Goal: Entertainment & Leisure: Browse casually

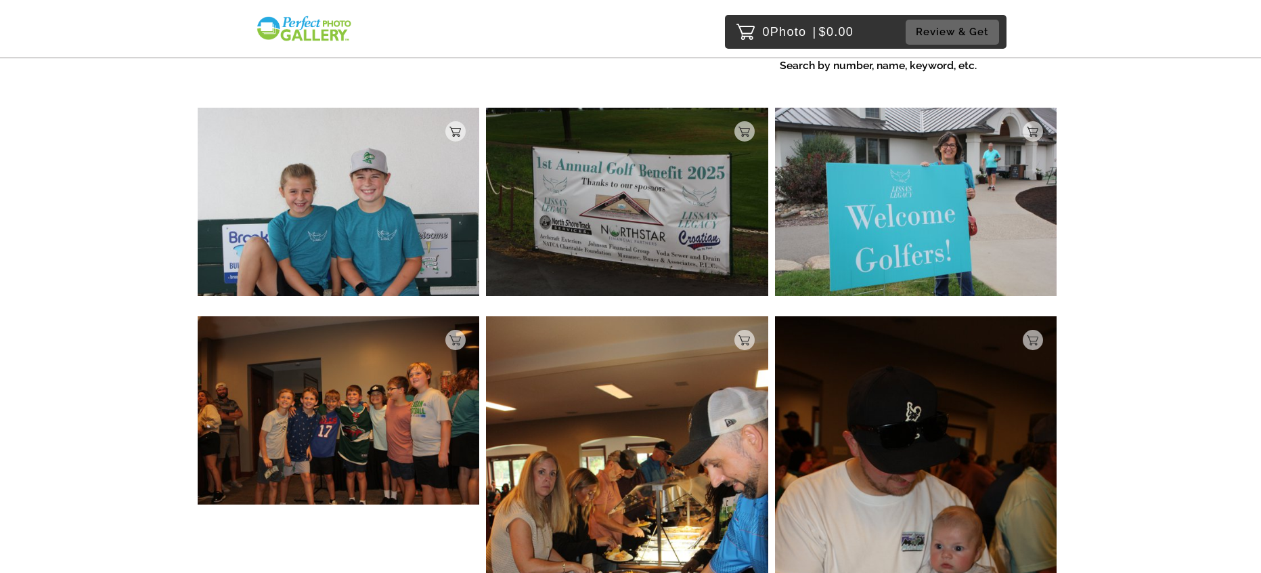
scroll to position [123, 0]
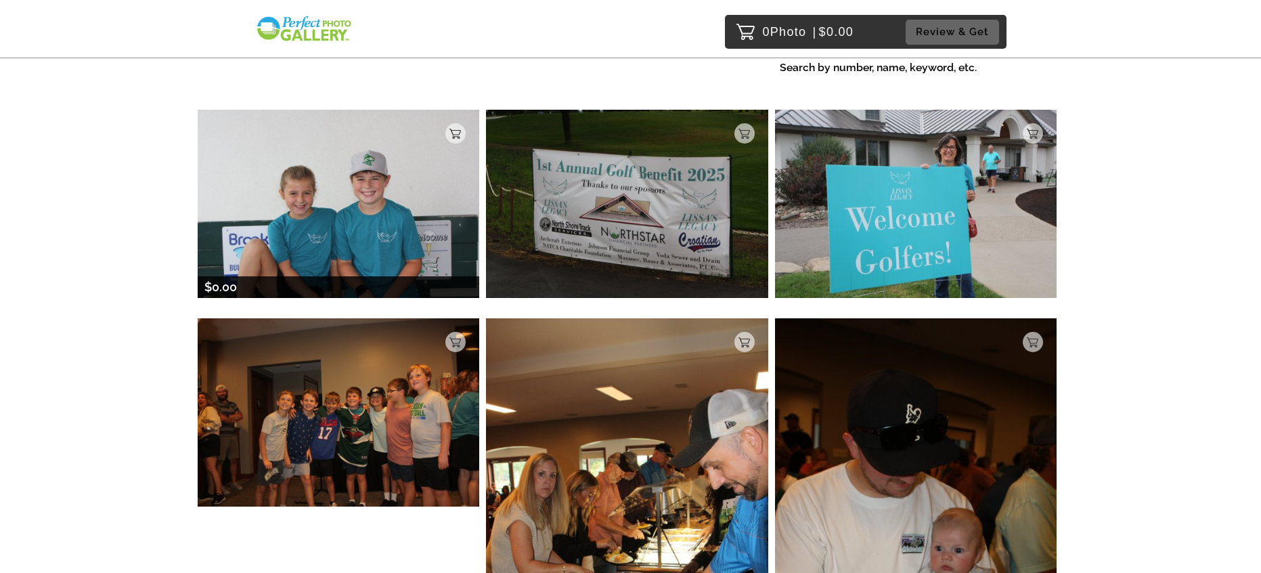
click at [364, 202] on img at bounding box center [339, 203] width 282 height 187
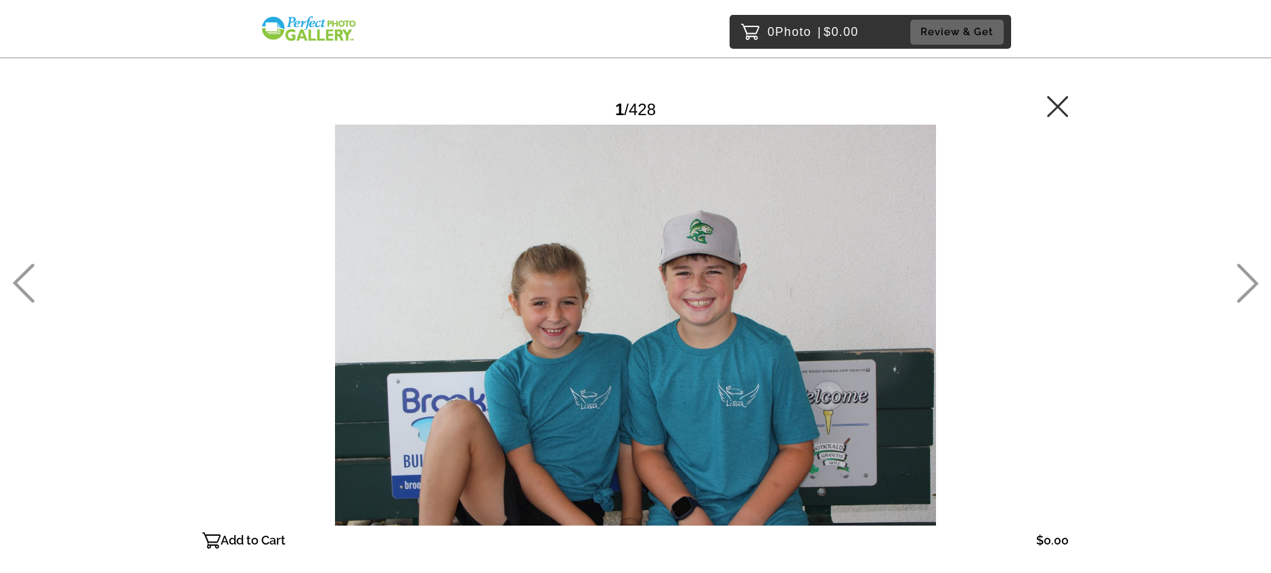
click at [1243, 280] on icon at bounding box center [1248, 282] width 22 height 39
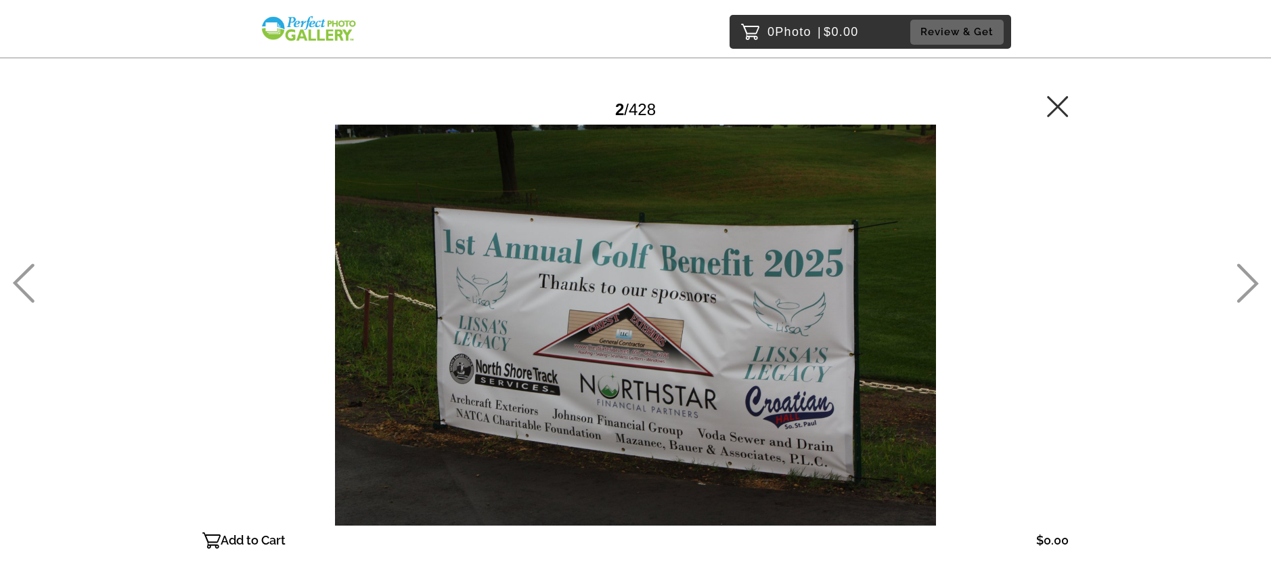
click at [1243, 280] on icon at bounding box center [1248, 282] width 22 height 39
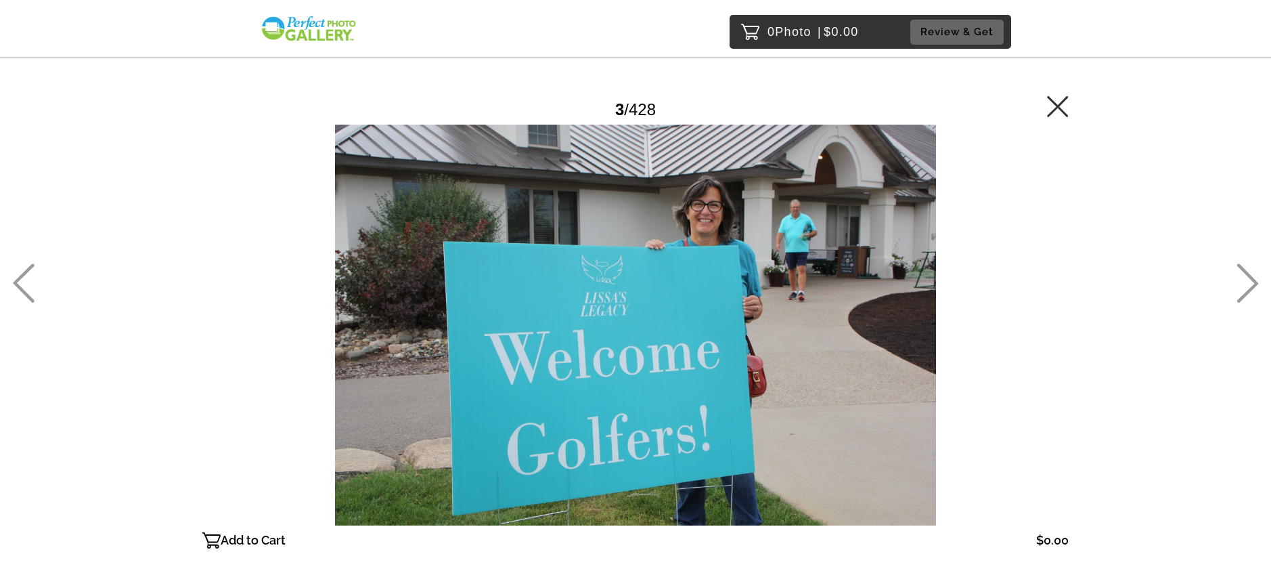
click at [1104, 225] on main "Password Checker bypassed 3 / 428 Add to Cart $0.00 Gallery $0.00 Add" at bounding box center [635, 300] width 975 height 600
click at [1244, 278] on icon at bounding box center [1248, 282] width 22 height 39
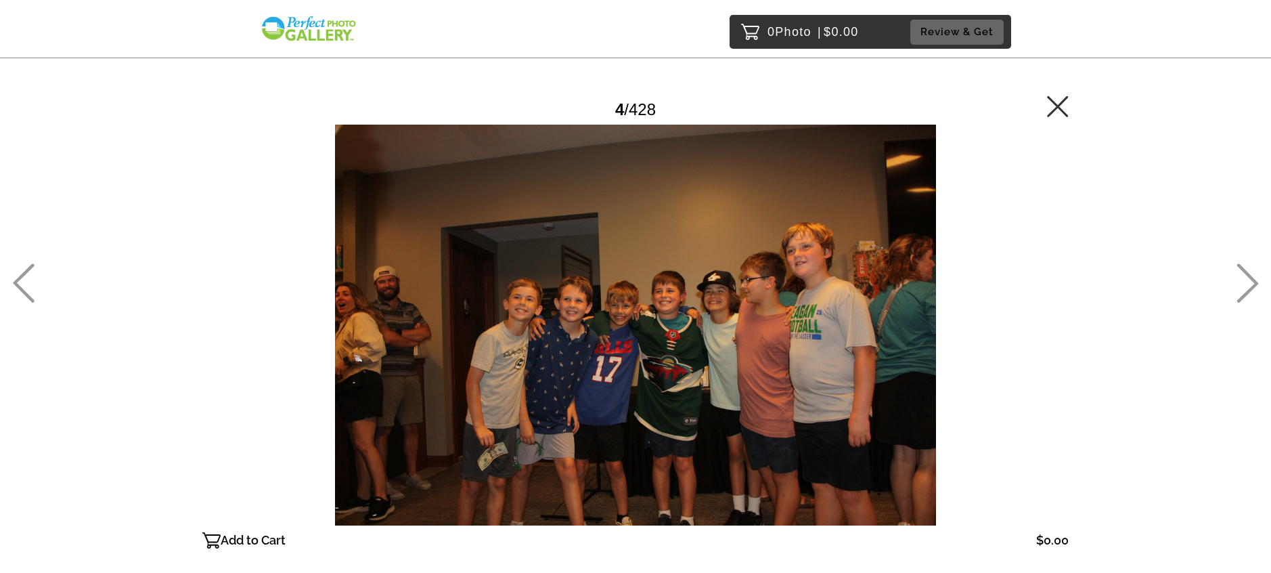
click at [1217, 267] on div "0 Photo | $0.00 Review & Get Password Checker bypassed 4 / 428 Add to Cart $0.0…" at bounding box center [635, 352] width 1271 height 705
click at [1252, 278] on icon at bounding box center [1248, 282] width 22 height 39
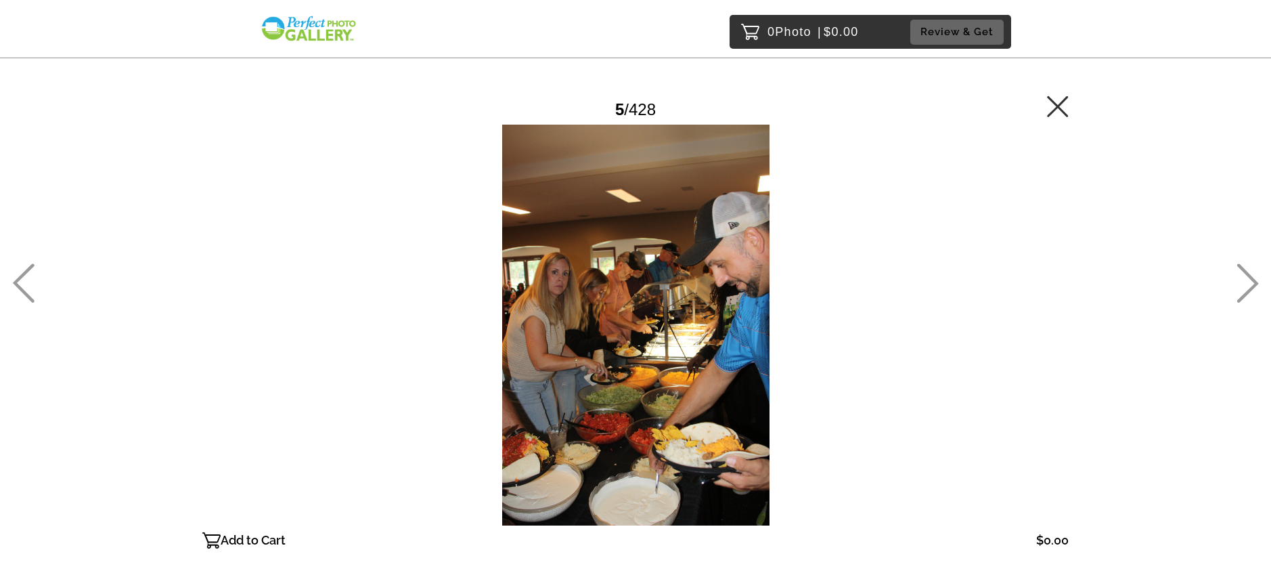
click at [1250, 280] on icon at bounding box center [1248, 282] width 22 height 39
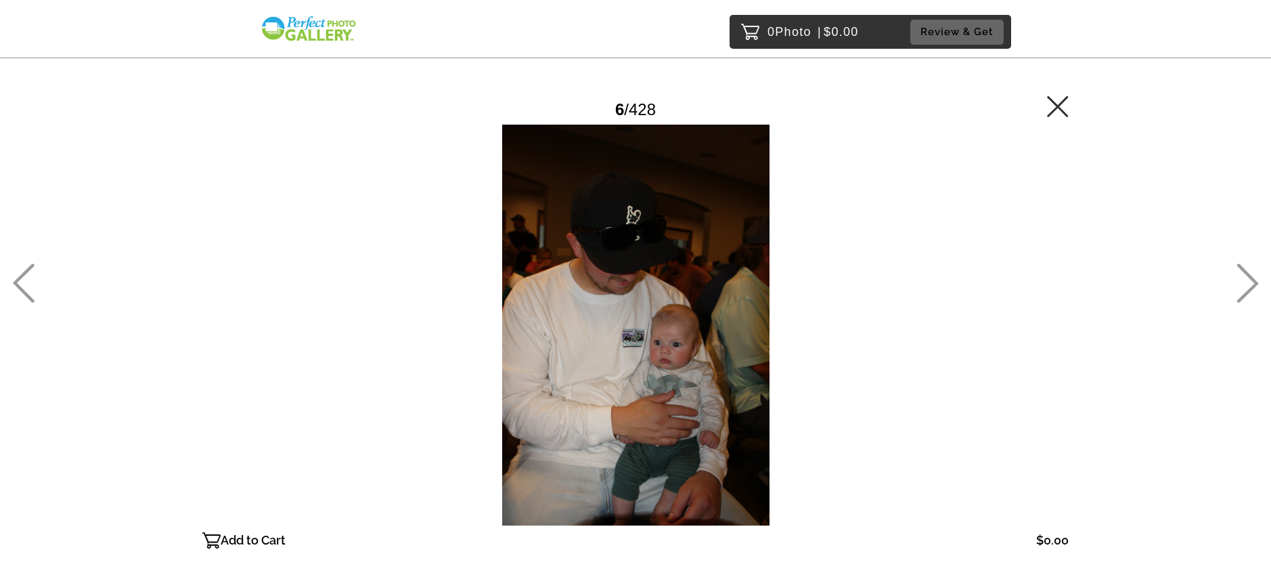
click at [1250, 280] on icon at bounding box center [1248, 282] width 22 height 39
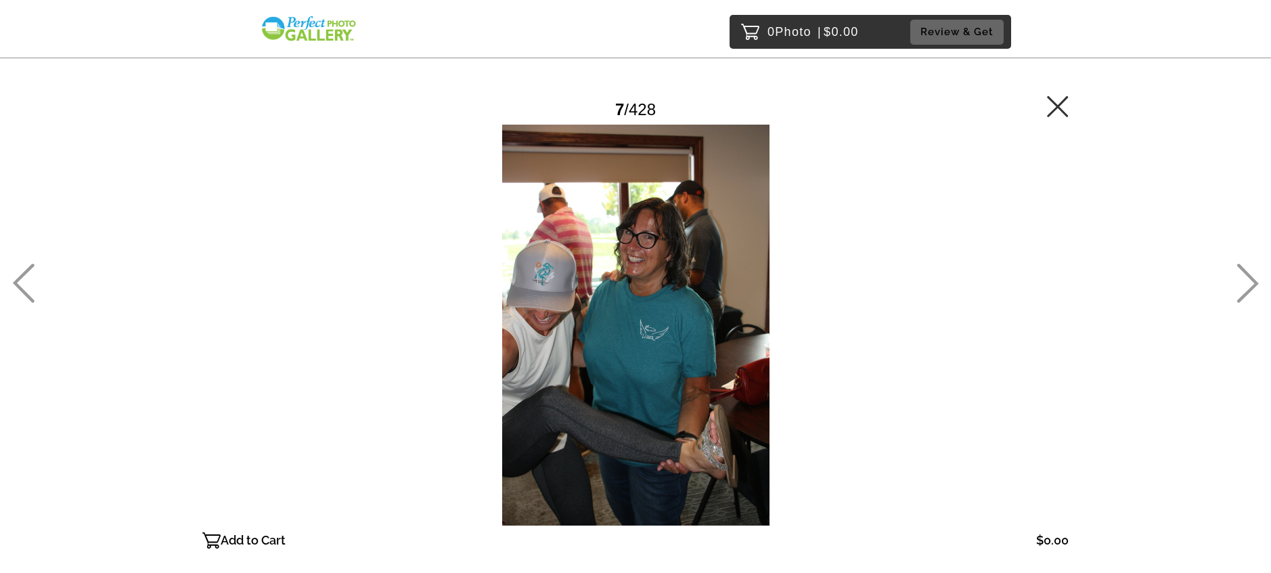
click at [1242, 286] on icon at bounding box center [1248, 282] width 22 height 39
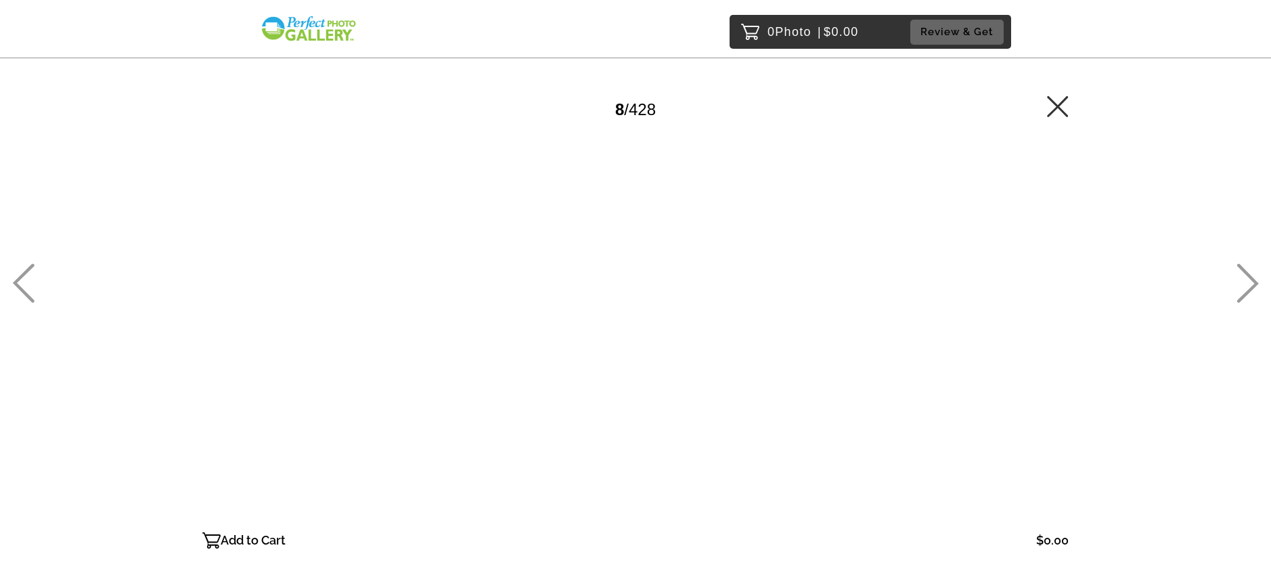
click at [1242, 286] on icon at bounding box center [1248, 282] width 22 height 39
click at [1242, 285] on icon at bounding box center [1248, 282] width 22 height 39
click at [1242, 286] on icon at bounding box center [1248, 282] width 22 height 39
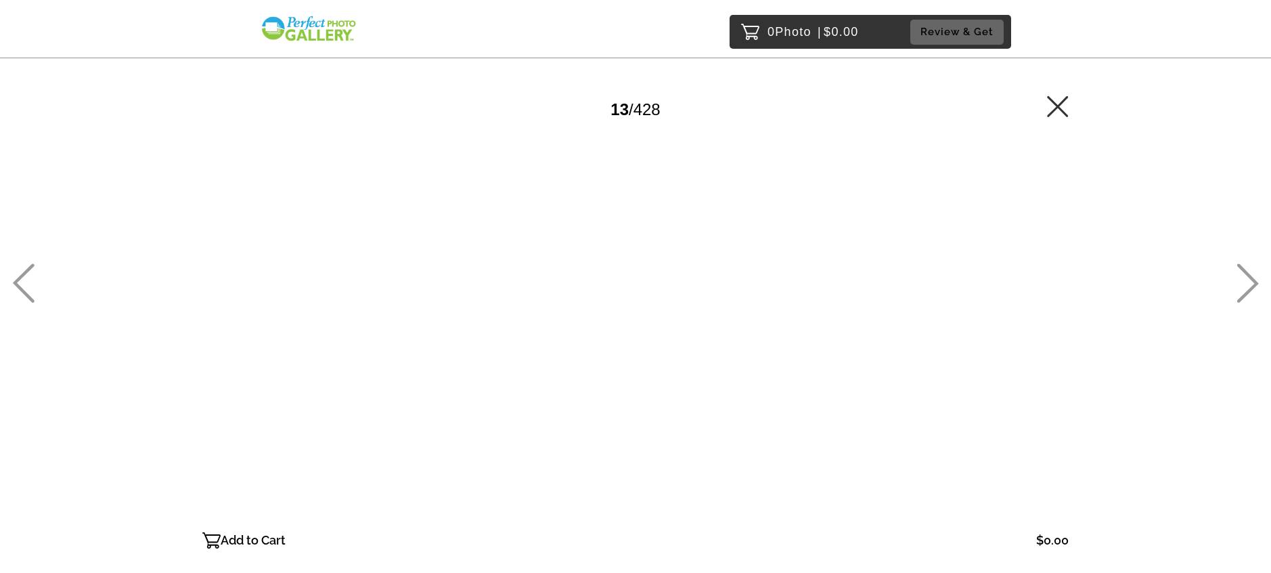
click at [1242, 286] on icon at bounding box center [1248, 282] width 22 height 39
click at [1242, 287] on icon at bounding box center [1248, 282] width 22 height 39
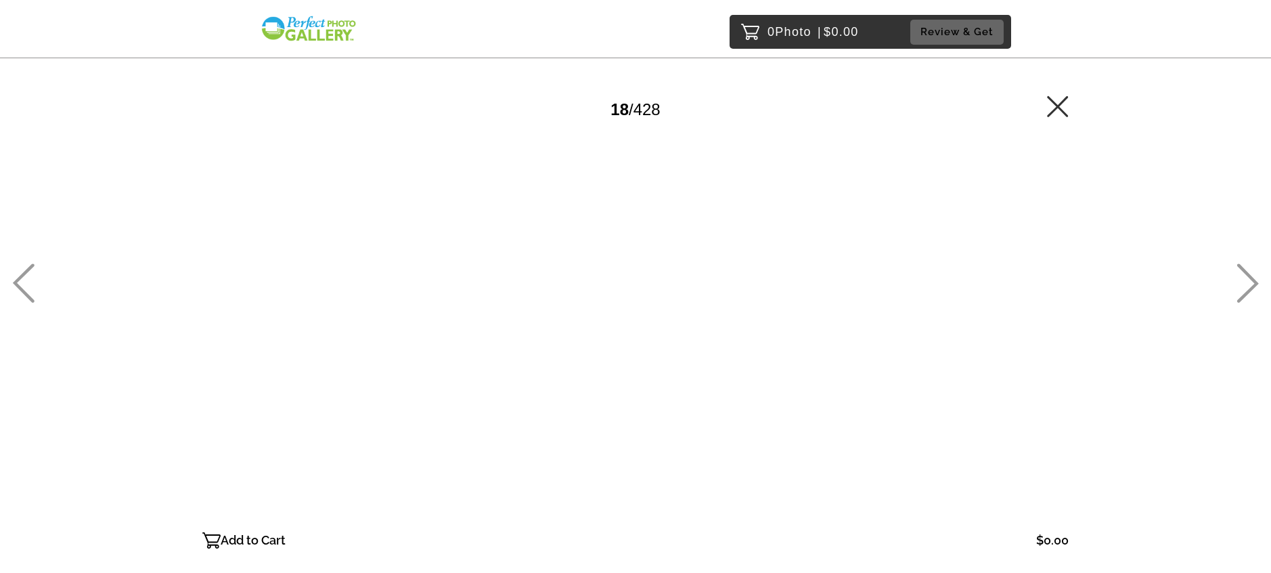
click at [1242, 287] on icon at bounding box center [1248, 282] width 22 height 39
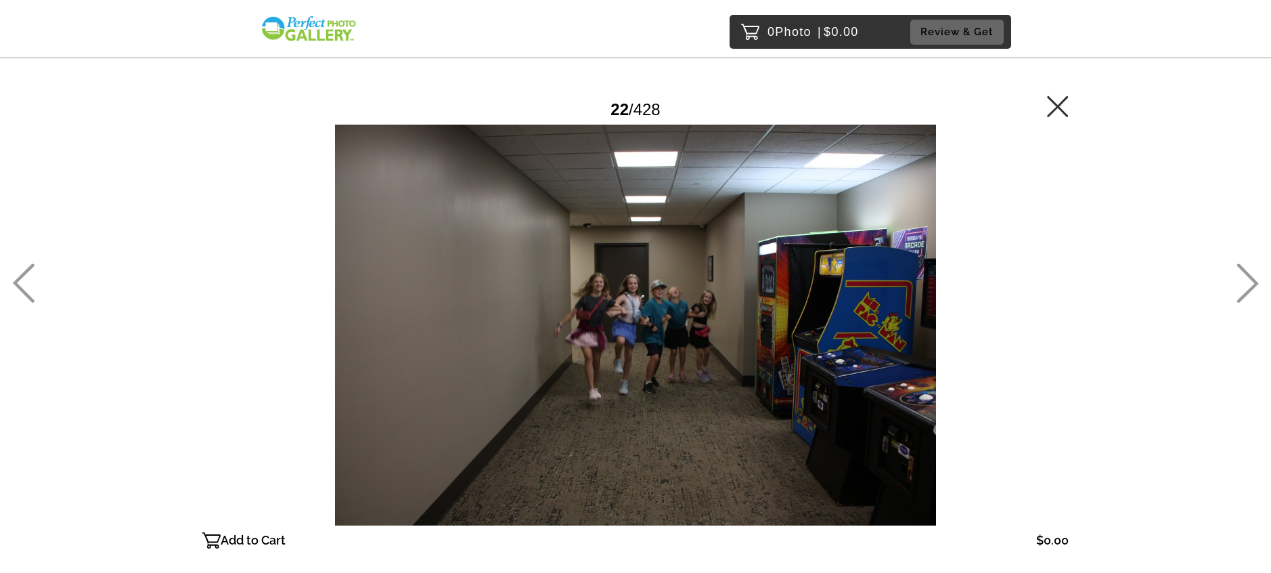
click at [1242, 287] on icon at bounding box center [1248, 282] width 22 height 39
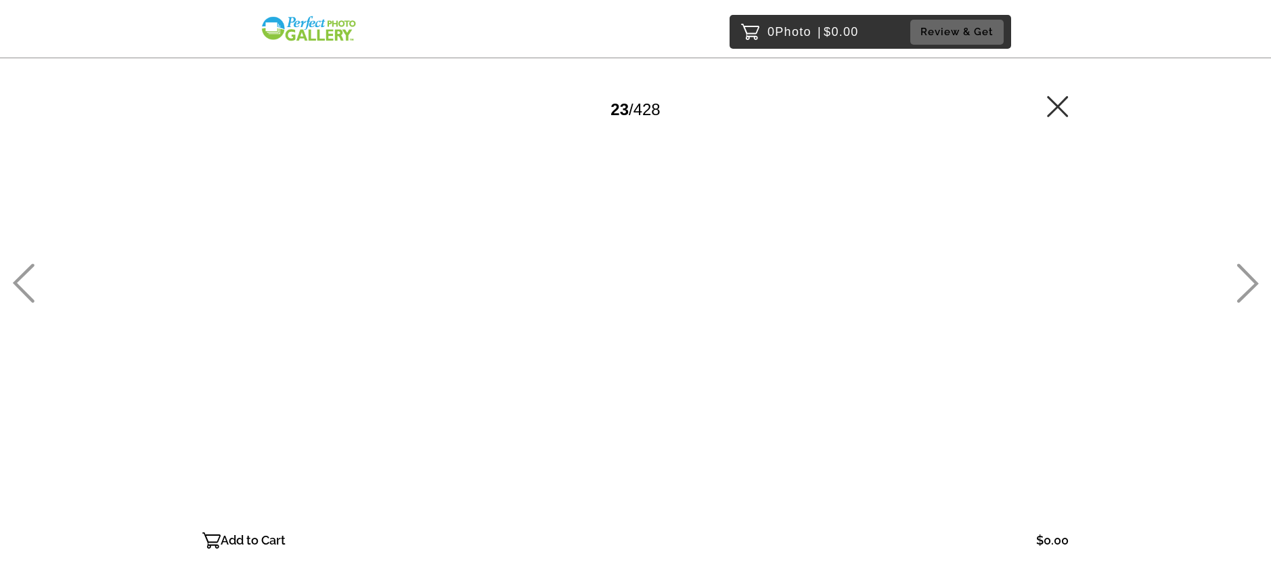
click at [1242, 287] on icon at bounding box center [1248, 282] width 22 height 39
click at [1229, 278] on div "0 Photo | $0.00 Review & Get Password Checker bypassed 24 / 428 Add to Cart $0.…" at bounding box center [635, 352] width 1271 height 705
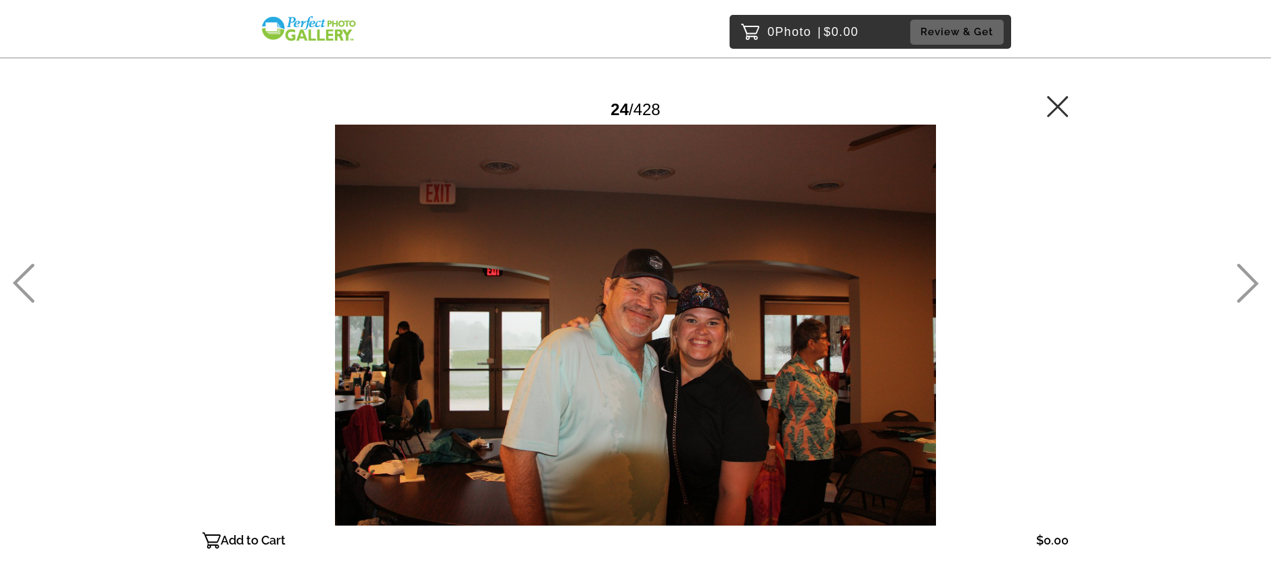
click at [1247, 280] on icon at bounding box center [1248, 282] width 22 height 39
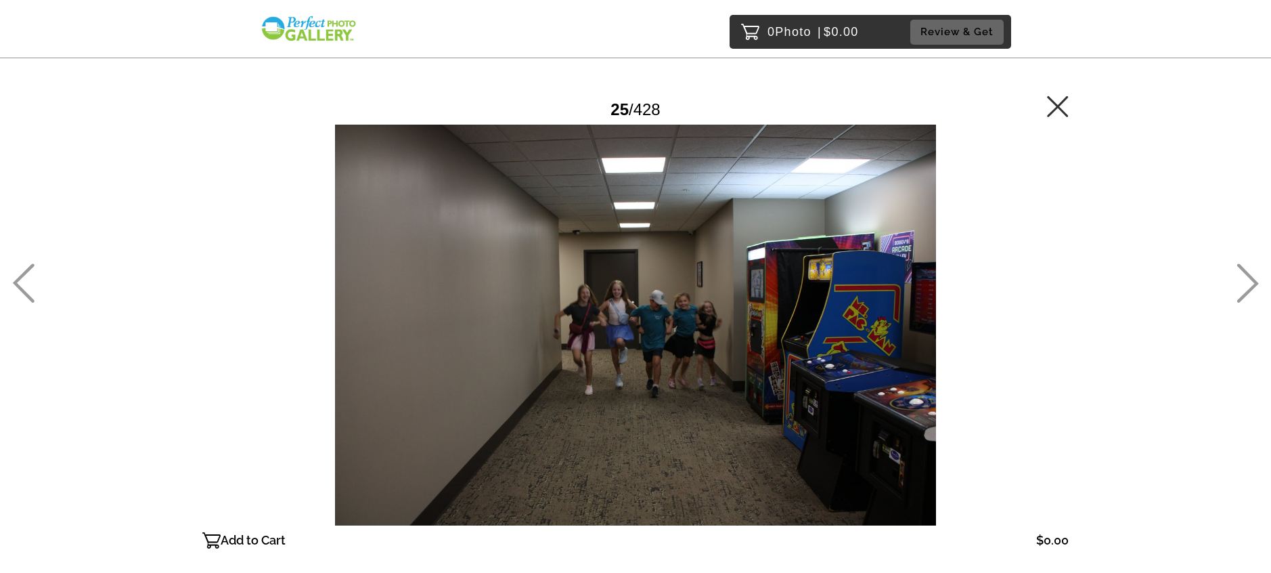
click at [1247, 279] on icon at bounding box center [1248, 282] width 22 height 39
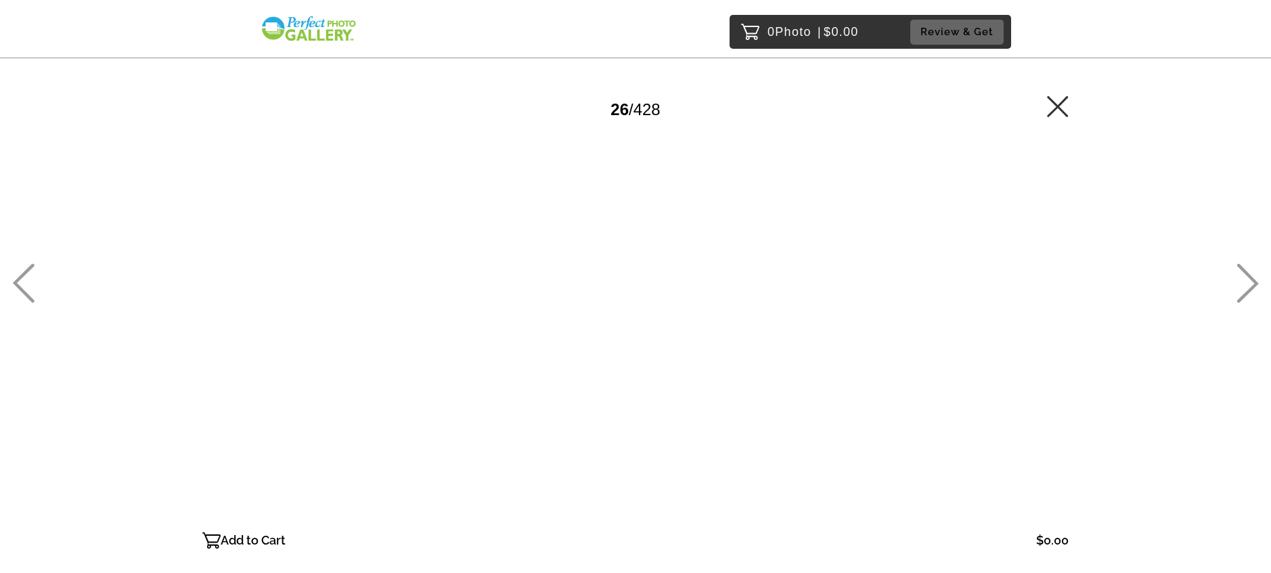
click at [1247, 281] on icon at bounding box center [1248, 282] width 22 height 39
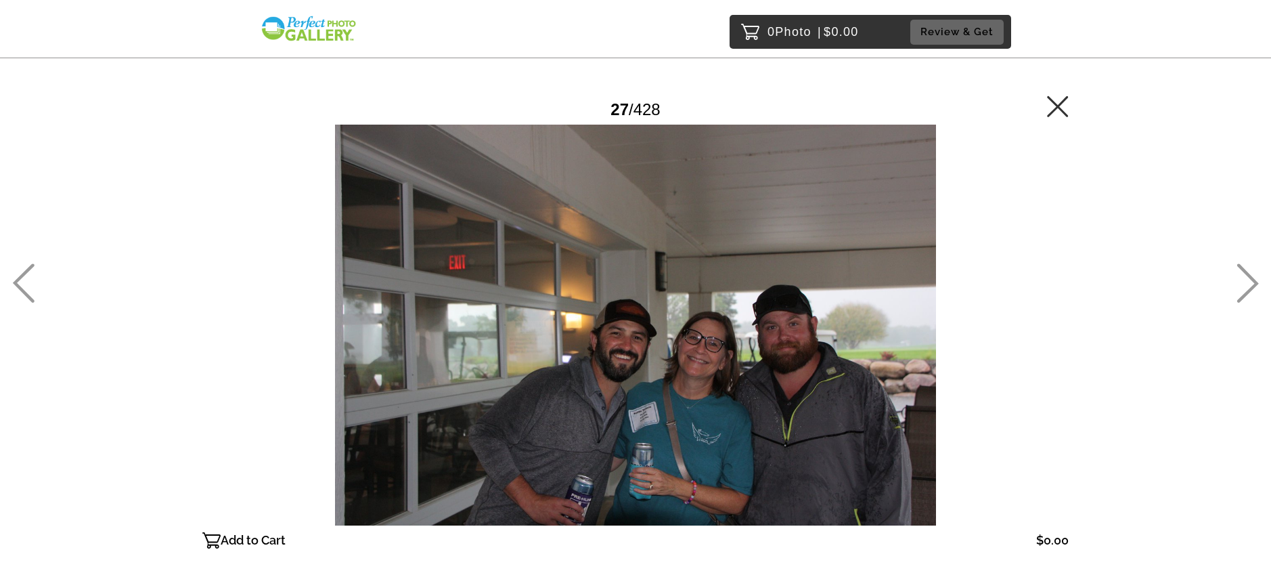
click at [1247, 281] on icon at bounding box center [1248, 282] width 22 height 39
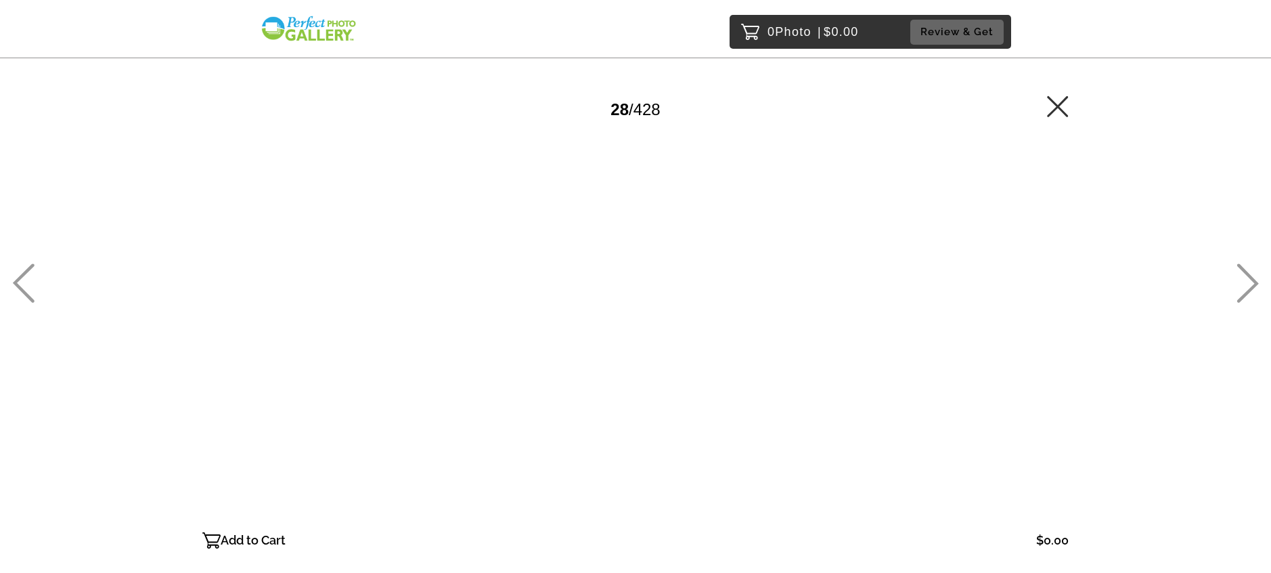
click at [1247, 281] on icon at bounding box center [1248, 282] width 22 height 39
click at [1229, 284] on div "0 Photo | $0.00 Review & Get Password Checker bypassed 31 / 428 Add to Cart $0.…" at bounding box center [635, 352] width 1271 height 705
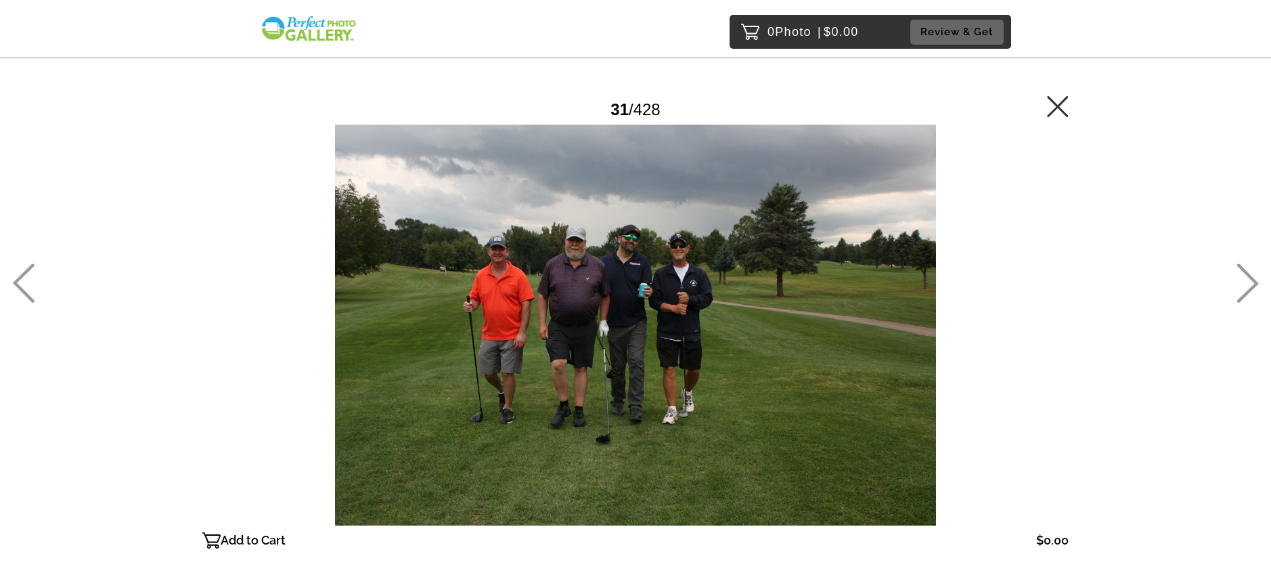
click at [1251, 280] on icon at bounding box center [1248, 282] width 22 height 39
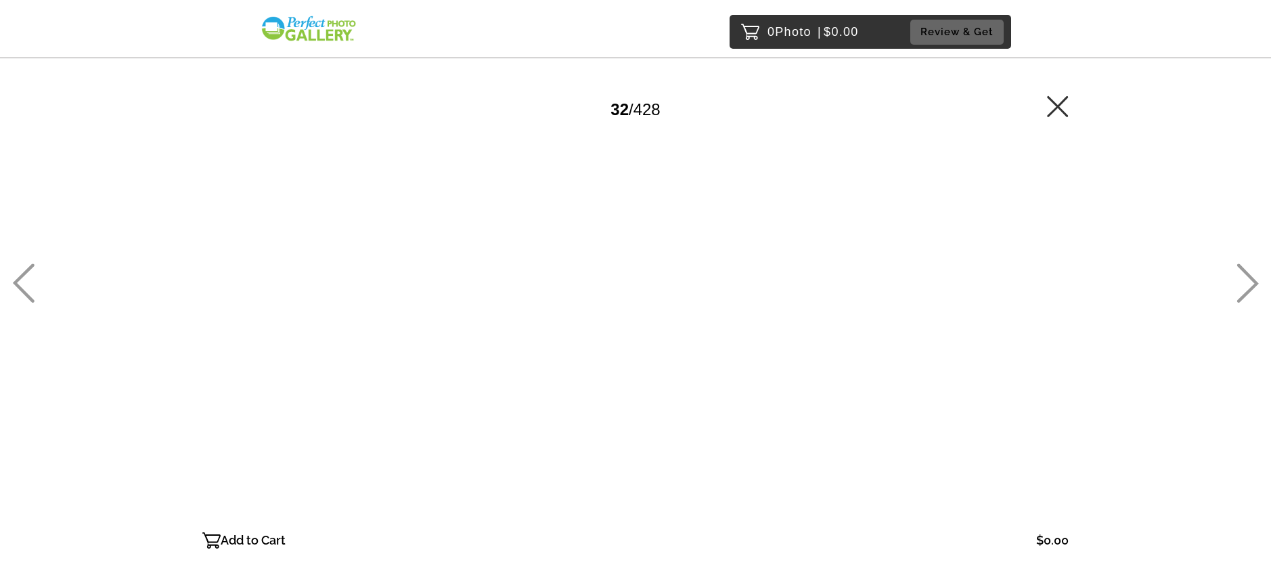
click at [1251, 279] on icon at bounding box center [1248, 282] width 22 height 39
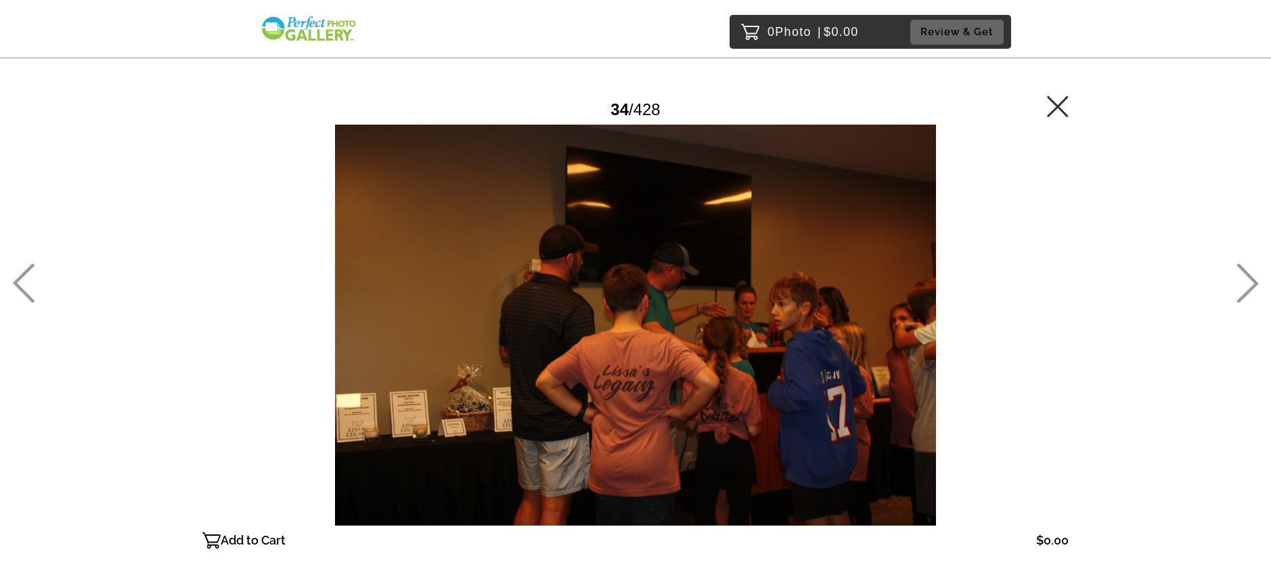
click at [1251, 279] on icon at bounding box center [1248, 282] width 22 height 39
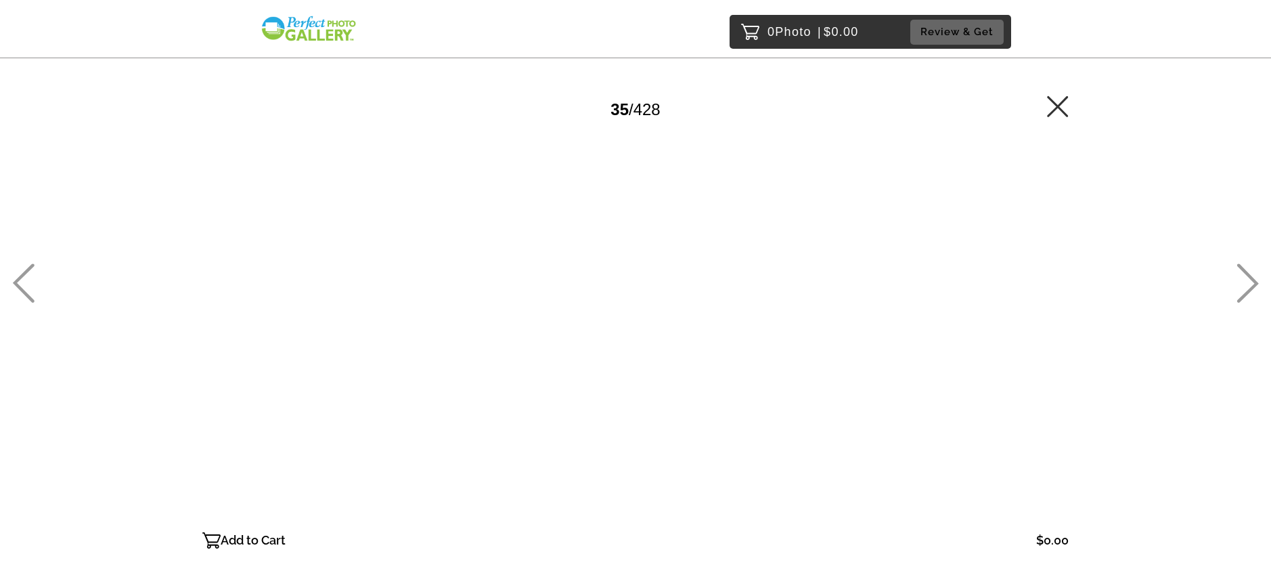
click at [1251, 279] on icon at bounding box center [1248, 282] width 22 height 39
click at [27, 279] on icon at bounding box center [23, 282] width 22 height 39
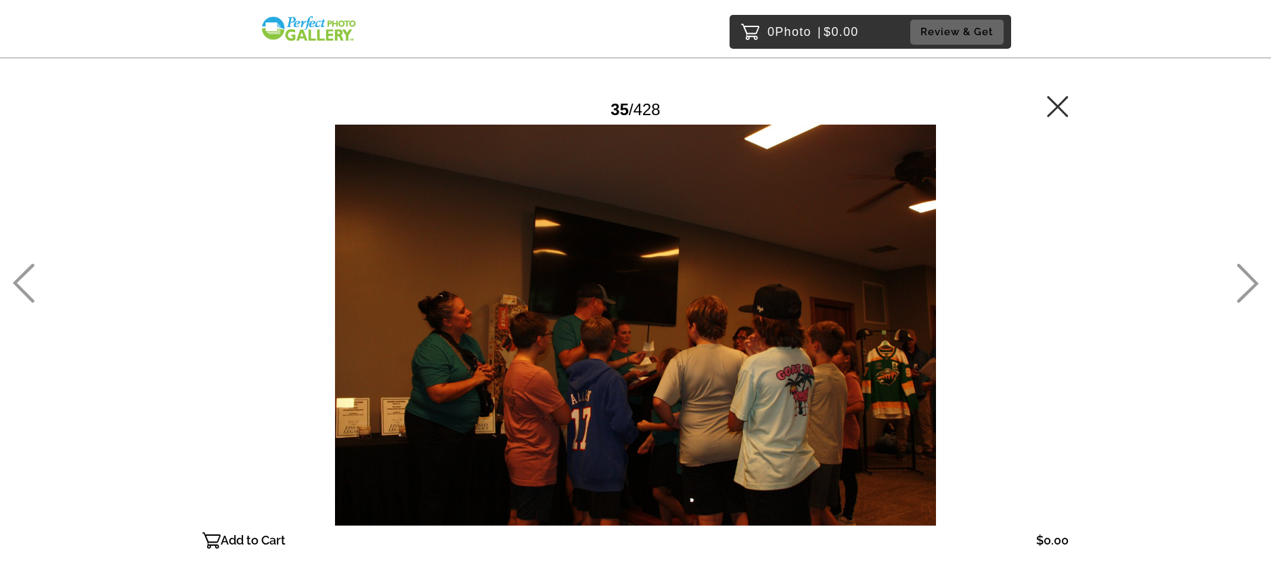
click at [1241, 278] on icon at bounding box center [1248, 282] width 22 height 39
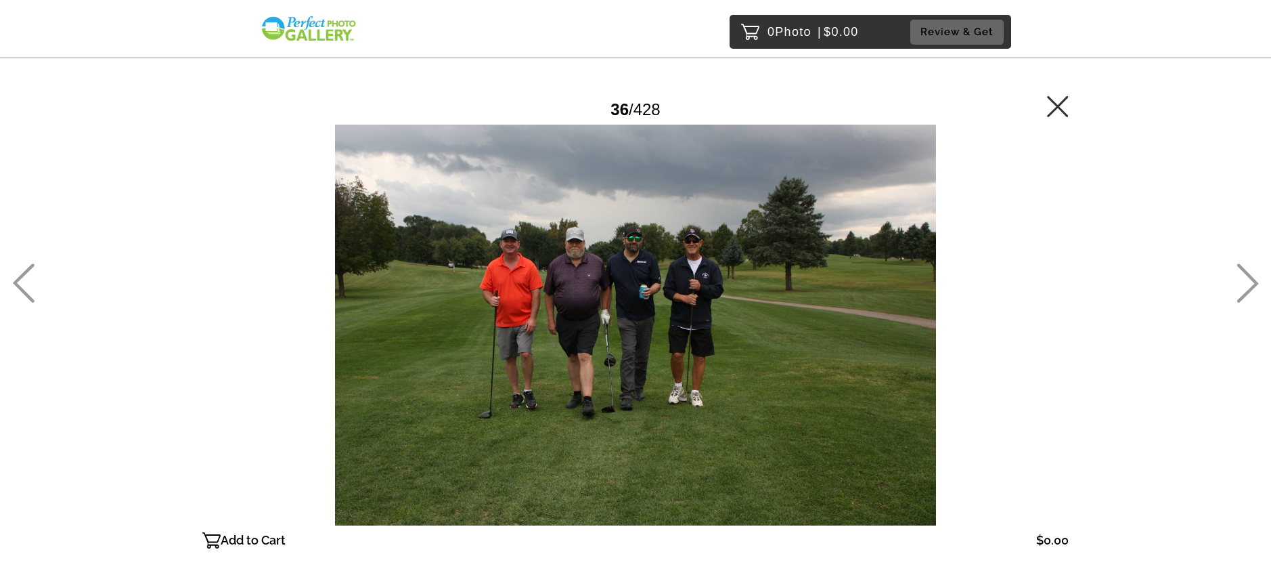
click at [1241, 278] on icon at bounding box center [1248, 282] width 22 height 39
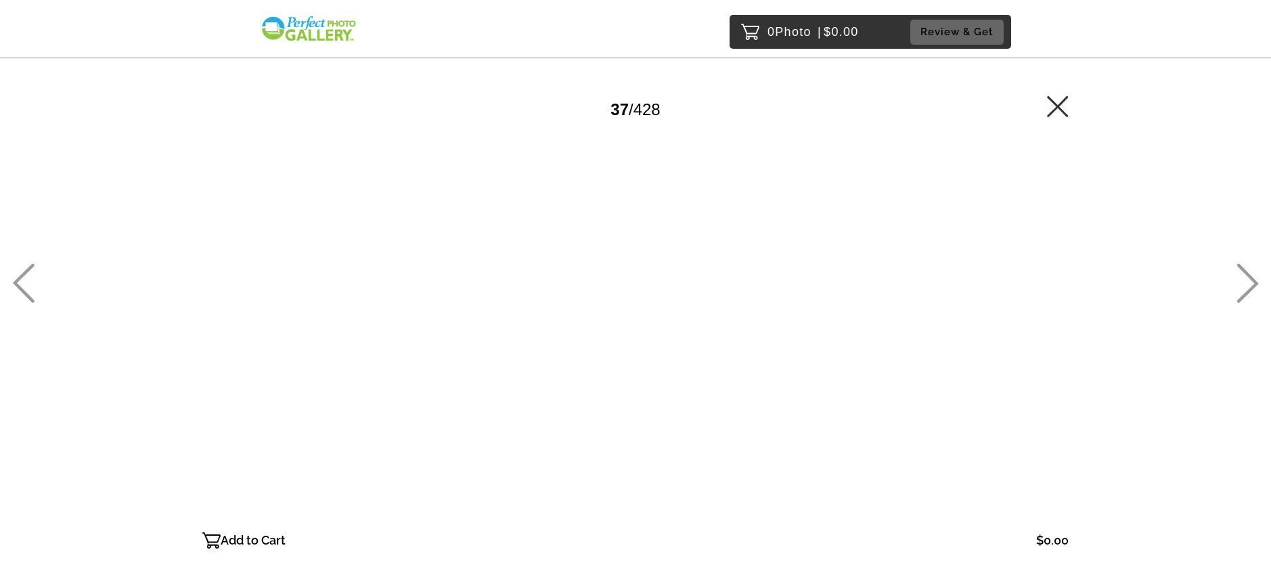
click at [1242, 278] on icon at bounding box center [1248, 282] width 22 height 39
click at [1249, 282] on icon at bounding box center [1248, 282] width 22 height 39
click at [1249, 281] on icon at bounding box center [1248, 282] width 22 height 39
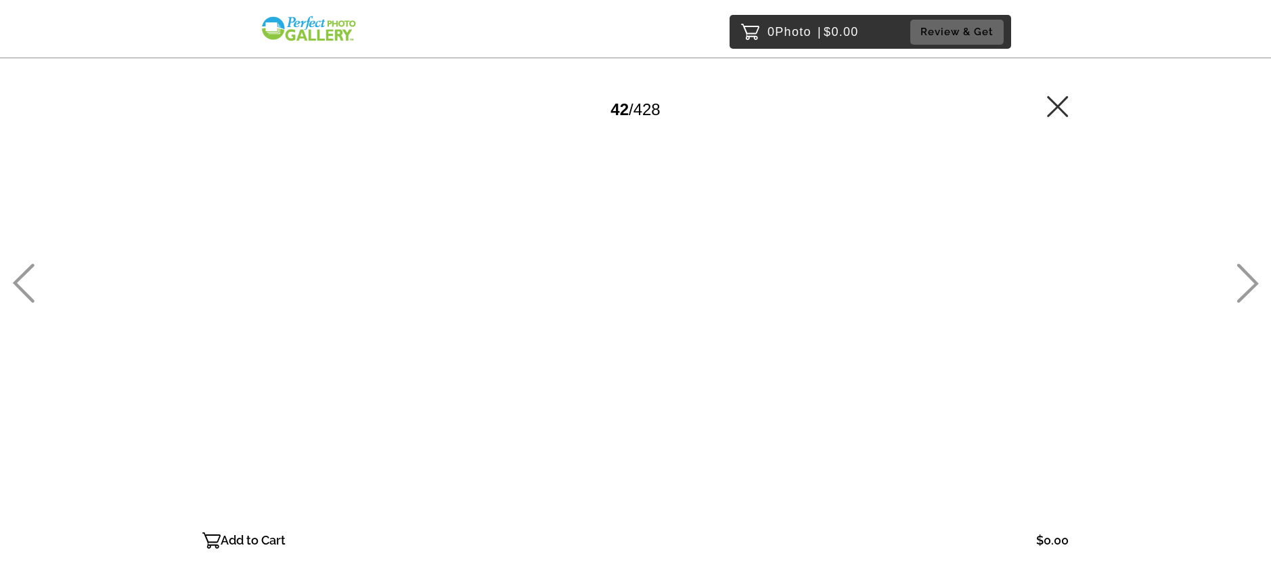
click at [1249, 281] on icon at bounding box center [1248, 282] width 22 height 39
click at [1252, 280] on icon at bounding box center [1248, 282] width 22 height 39
click at [1250, 280] on icon at bounding box center [1248, 282] width 22 height 39
click at [1263, 282] on div "0 Photo | $0.00 Review & Get Password Checker bypassed 46 / 428 Add to Cart $0.…" at bounding box center [635, 352] width 1271 height 705
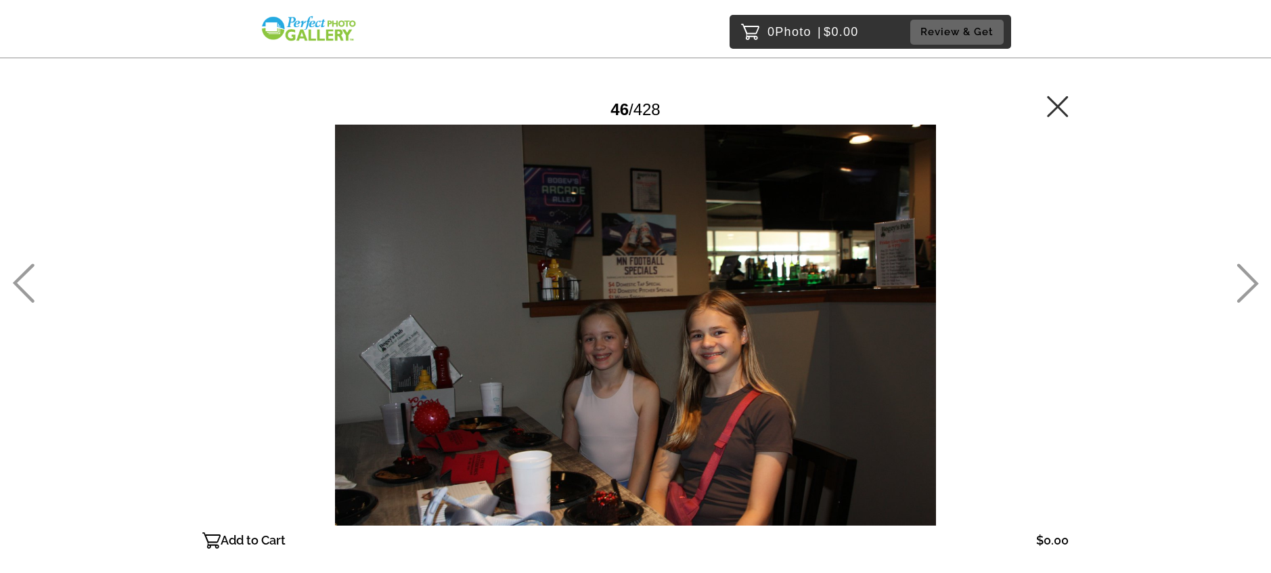
click at [1250, 282] on icon at bounding box center [1248, 282] width 22 height 39
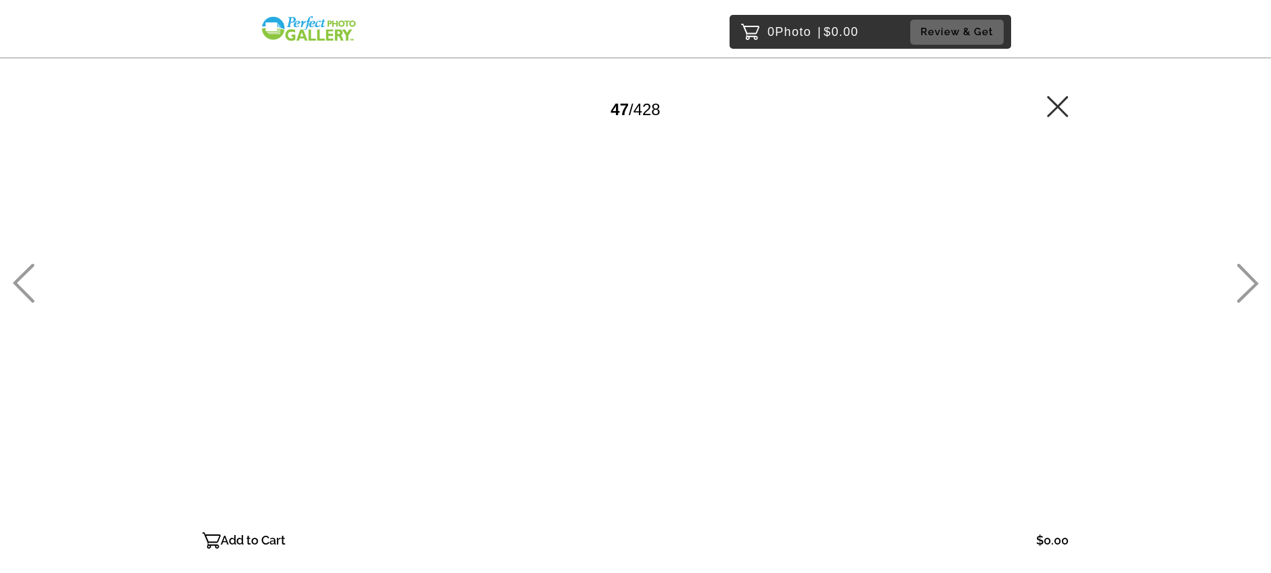
click at [1250, 282] on icon at bounding box center [1248, 282] width 22 height 39
click at [1250, 281] on icon at bounding box center [1248, 282] width 22 height 39
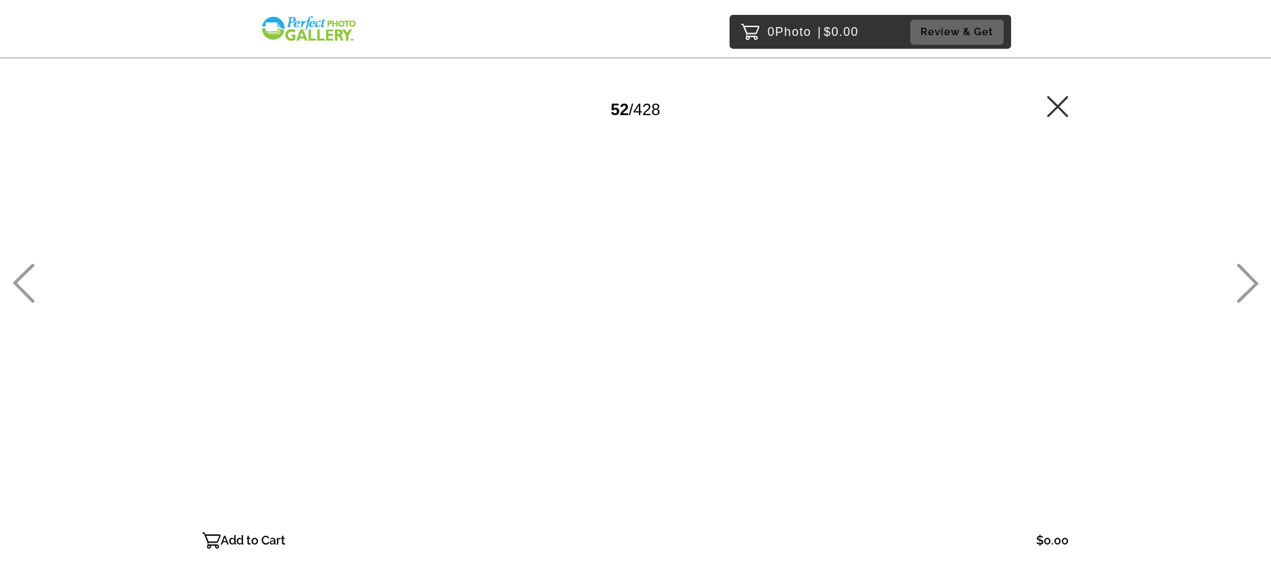
click at [1250, 281] on icon at bounding box center [1248, 282] width 22 height 39
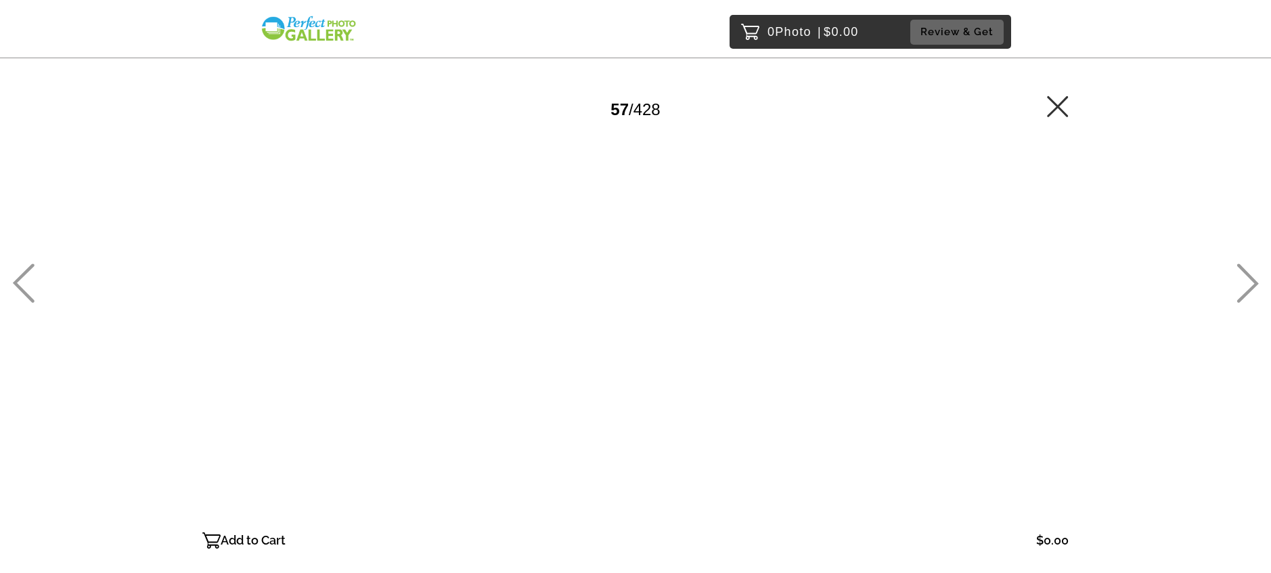
click at [1250, 281] on icon at bounding box center [1248, 282] width 22 height 39
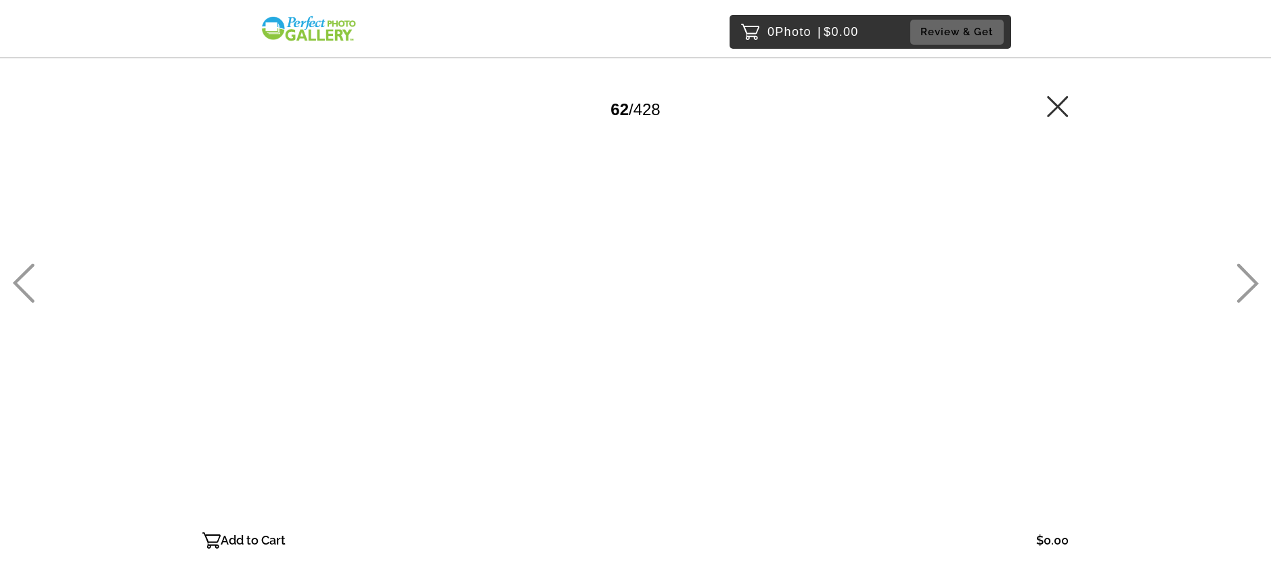
click at [1250, 281] on icon at bounding box center [1248, 282] width 22 height 39
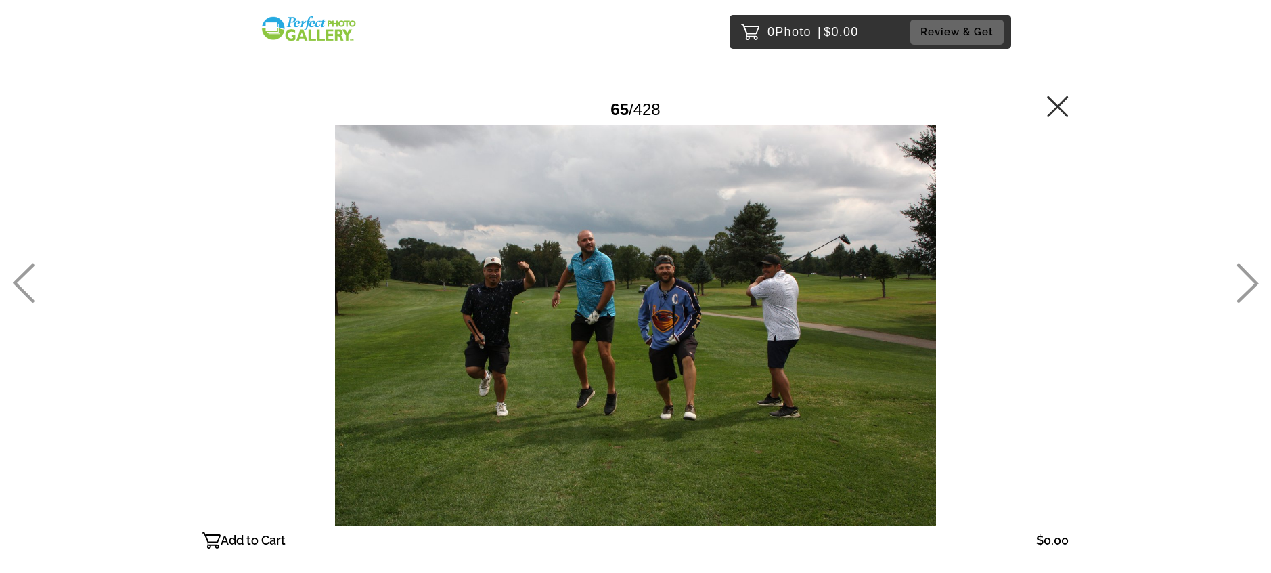
click at [1250, 281] on icon at bounding box center [1248, 282] width 22 height 39
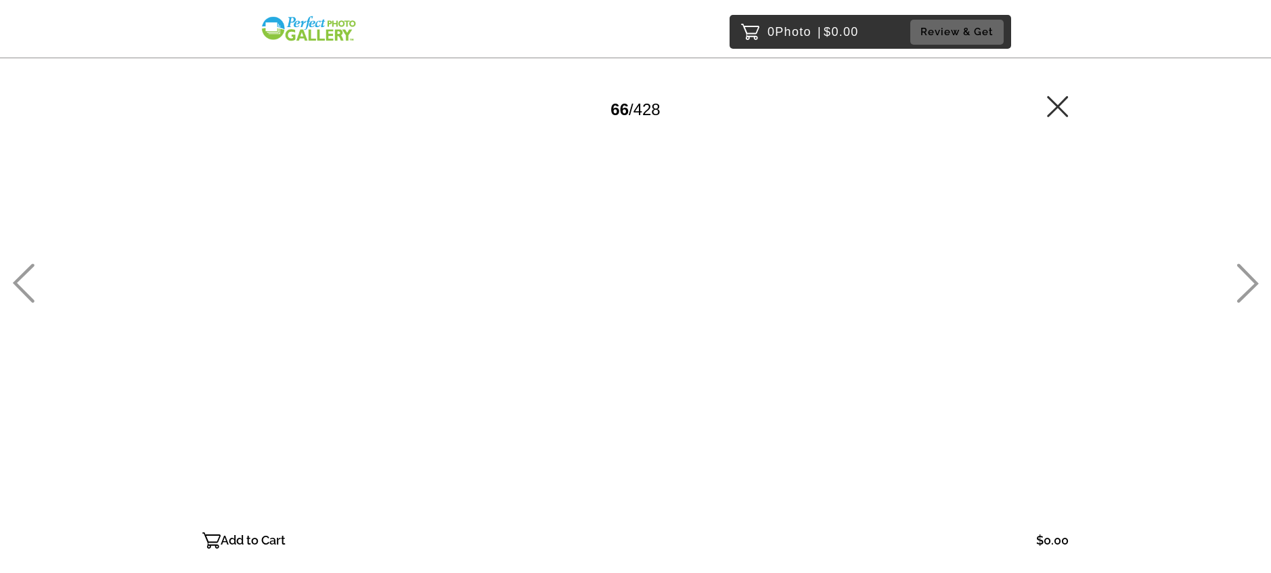
click at [1250, 281] on icon at bounding box center [1248, 282] width 22 height 39
click at [1243, 275] on icon at bounding box center [1248, 282] width 22 height 39
